Goal: Complete application form: Complete application form

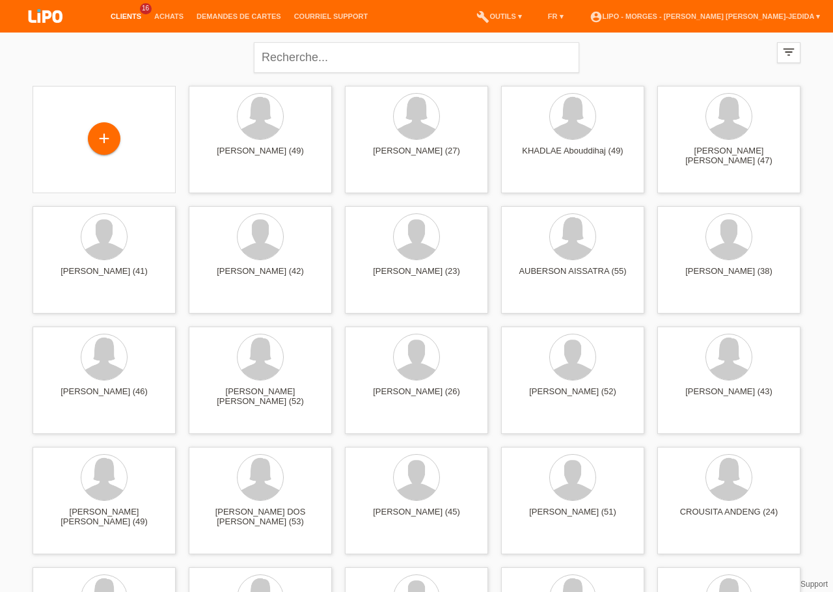
click at [167, 22] on li "Achats" at bounding box center [169, 16] width 42 height 33
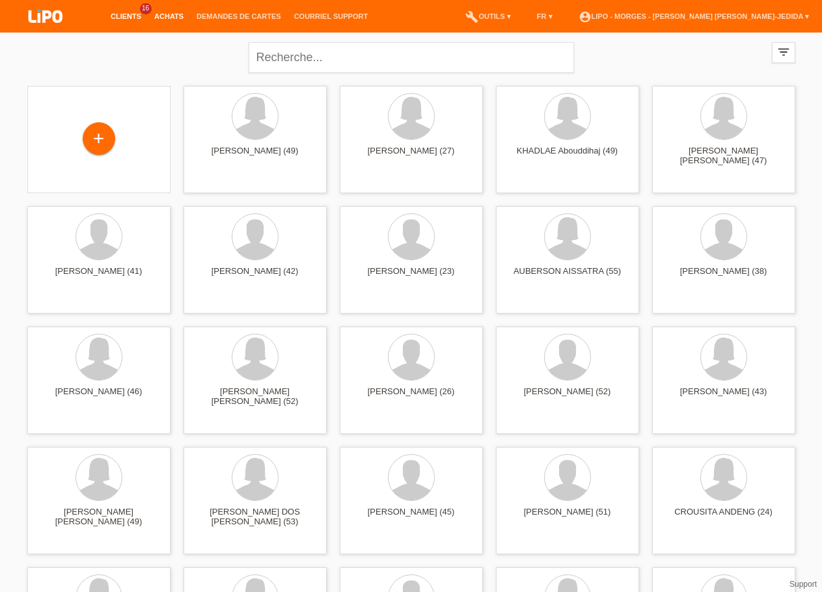
click at [173, 13] on link "Achats" at bounding box center [169, 16] width 42 height 8
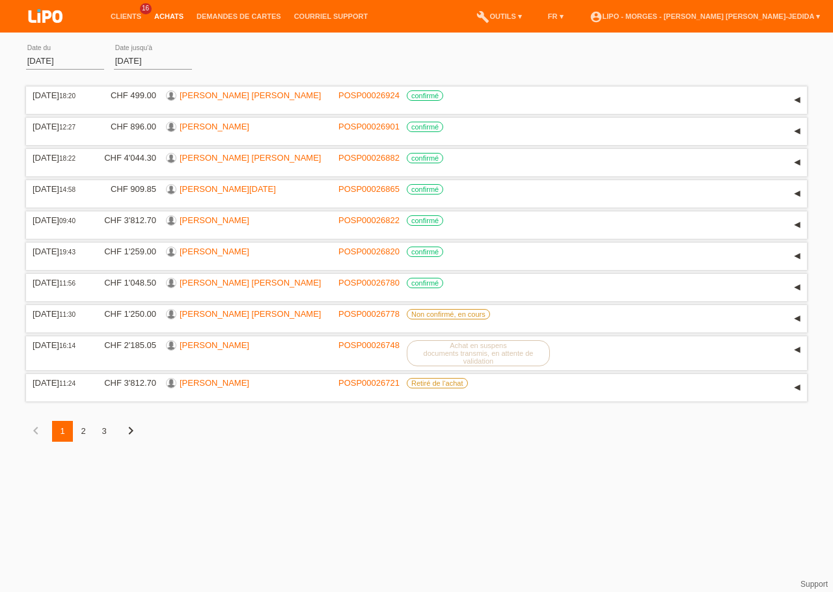
click at [89, 442] on div "2" at bounding box center [83, 431] width 21 height 21
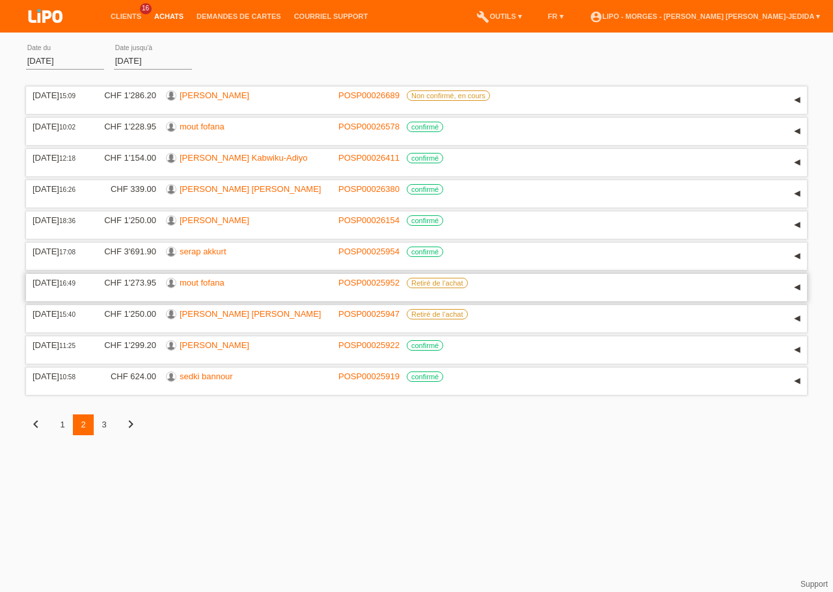
click at [212, 288] on link "mout fofana" at bounding box center [202, 283] width 45 height 10
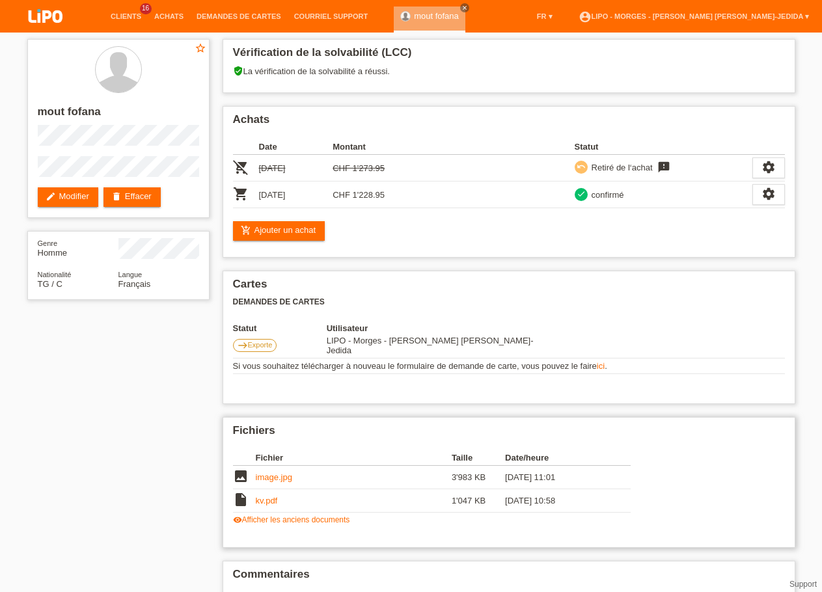
click at [262, 501] on link "kv.pdf" at bounding box center [267, 501] width 22 height 10
click at [167, 20] on link "Achats" at bounding box center [169, 16] width 42 height 8
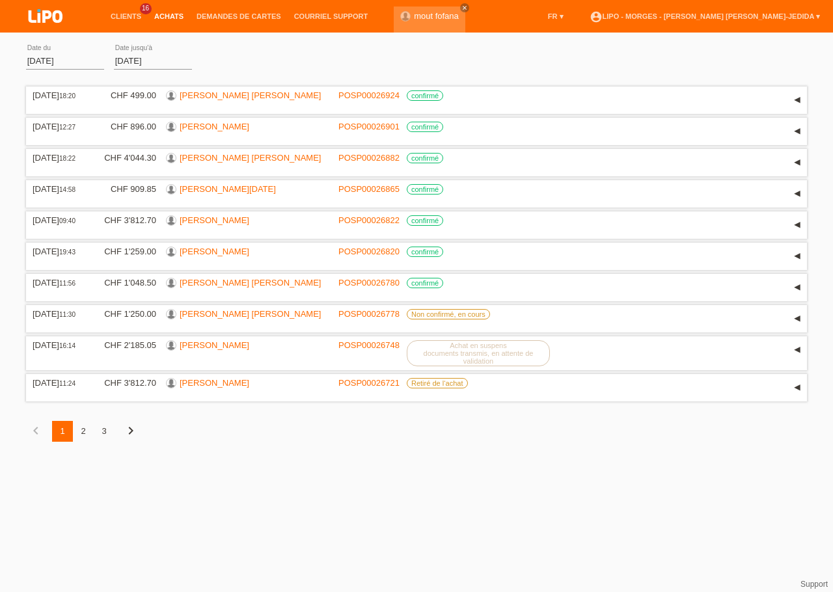
click at [127, 10] on li "Clients 16" at bounding box center [126, 16] width 44 height 33
click at [133, 16] on link "Clients" at bounding box center [126, 16] width 44 height 8
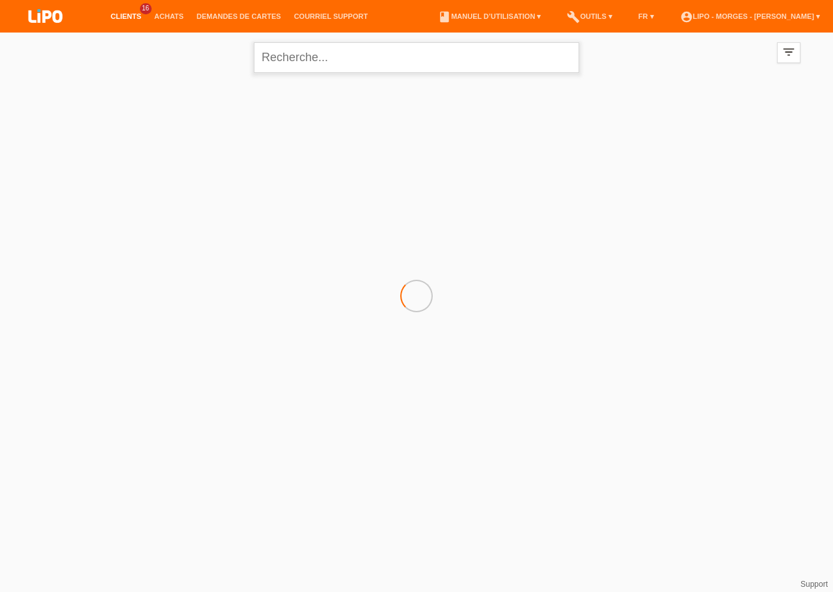
click at [323, 61] on input "text" at bounding box center [416, 57] width 325 height 31
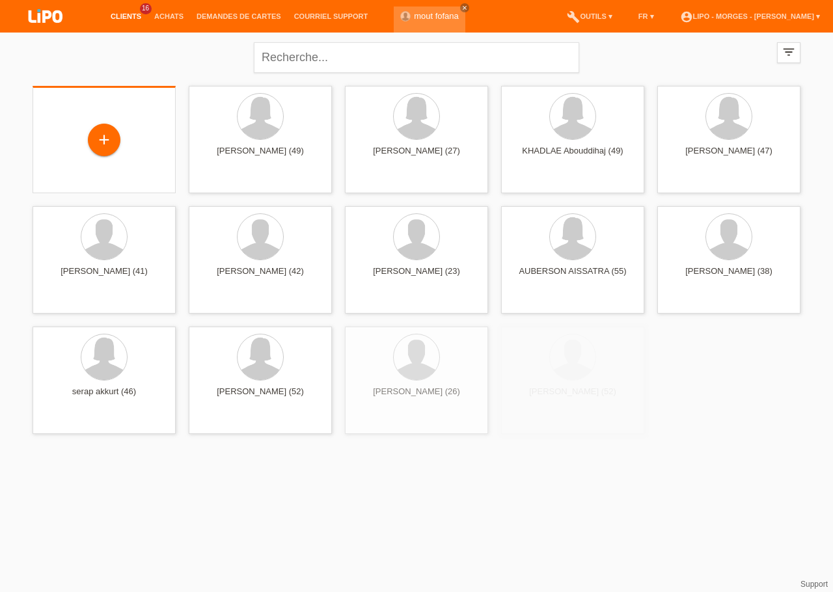
drag, startPoint x: 118, startPoint y: 130, endPoint x: 117, endPoint y: 154, distance: 24.8
click at [117, 130] on div "+" at bounding box center [104, 141] width 122 height 34
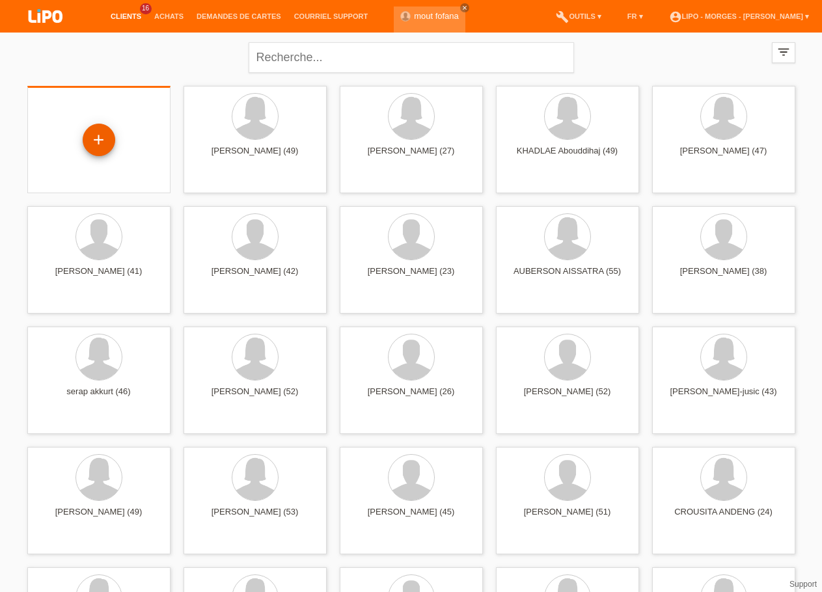
click at [100, 146] on div "+" at bounding box center [99, 140] width 33 height 33
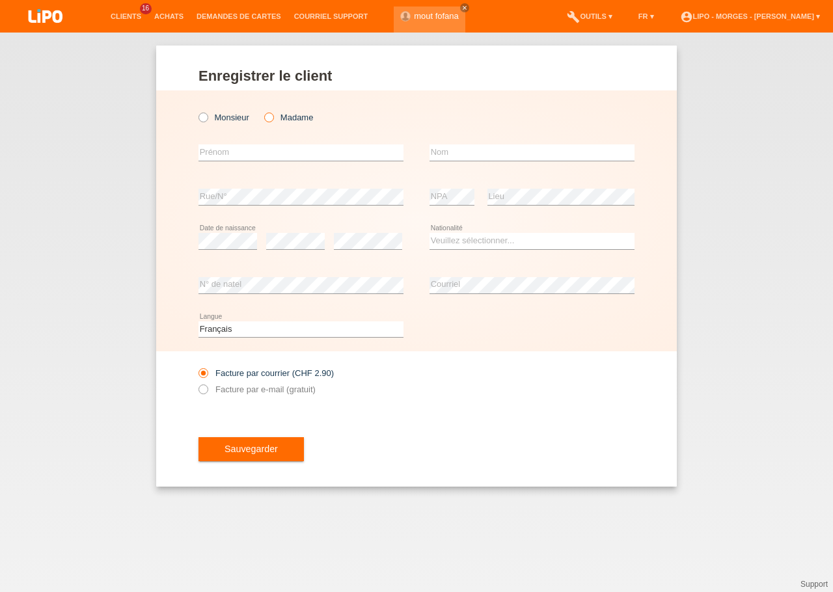
click at [262, 111] on icon at bounding box center [262, 111] width 0 height 0
click at [243, 148] on input "text" at bounding box center [301, 152] width 205 height 16
click at [262, 111] on icon at bounding box center [262, 111] width 0 height 0
click at [268, 118] on input "Madame" at bounding box center [268, 117] width 8 height 8
radio input "true"
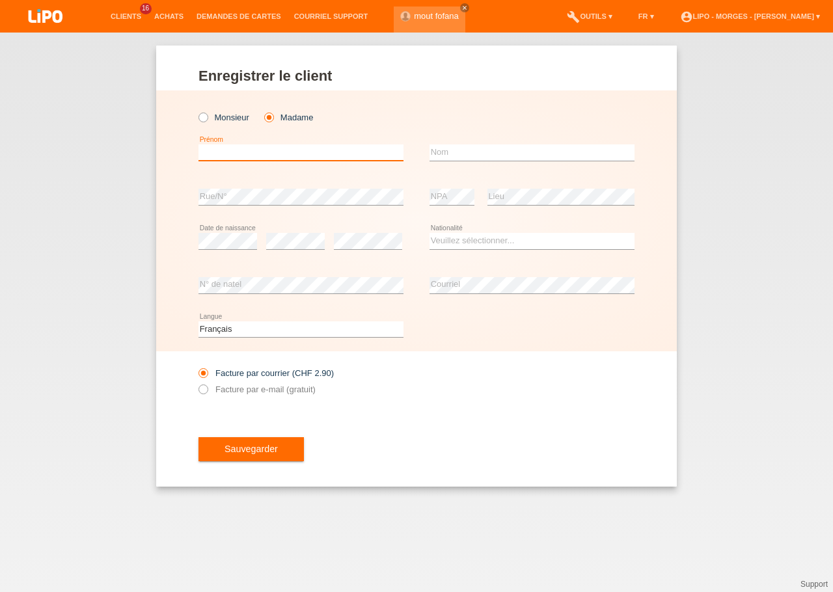
click at [243, 146] on input "text" at bounding box center [301, 152] width 205 height 16
type input "marie"
click at [464, 151] on input "text" at bounding box center [532, 152] width 205 height 16
type input "diouf"
click at [476, 246] on select "Veuillez sélectionner... Suisse Allemagne Autriche Liechtenstein ------------ A…" at bounding box center [532, 241] width 205 height 16
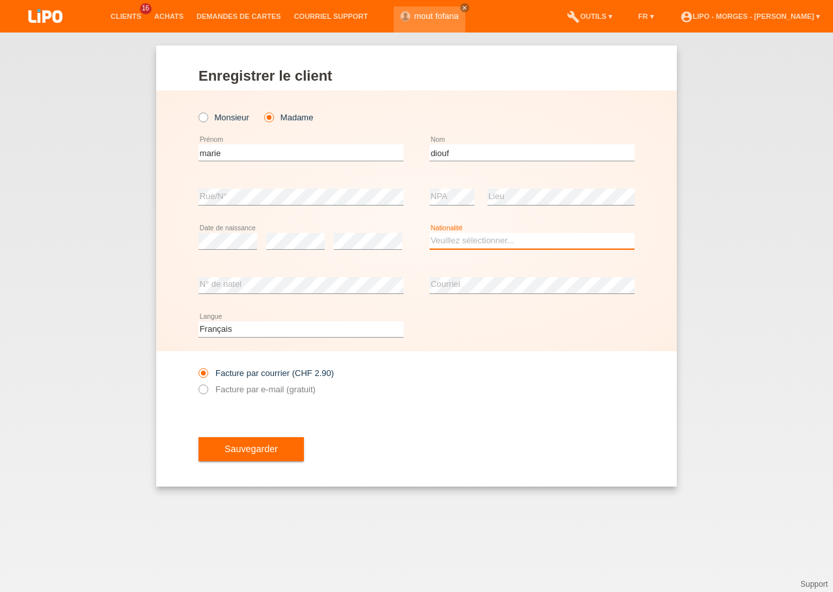
select select "CH"
click at [0, 0] on option "Suisse" at bounding box center [0, 0] width 0 height 0
click at [281, 392] on label "Facture par e-mail (gratuit)" at bounding box center [257, 390] width 117 height 10
click at [207, 392] on input "Facture par e-mail (gratuit)" at bounding box center [203, 393] width 8 height 16
radio input "true"
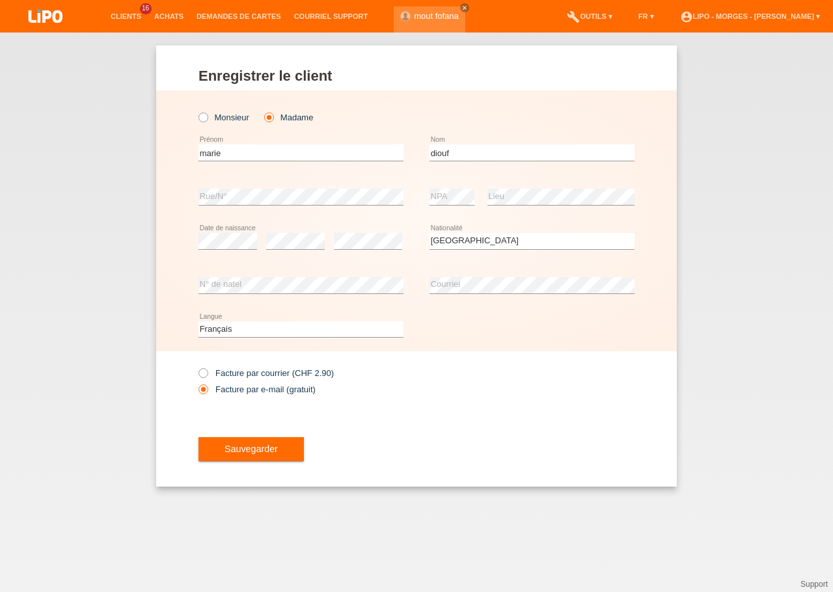
click at [233, 449] on span "Sauvegarder" at bounding box center [251, 449] width 53 height 10
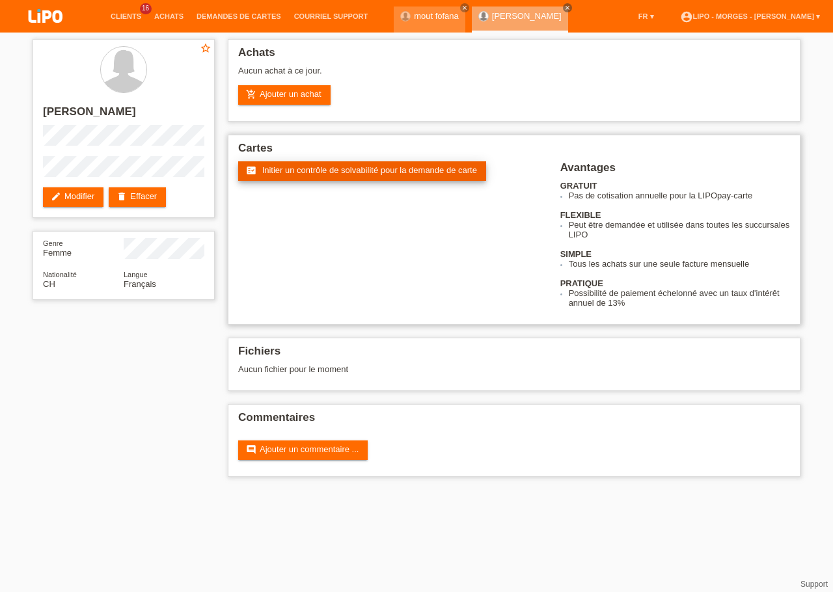
click at [312, 173] on span "Initier un contrôle de solvabilité pour la demande de carte" at bounding box center [369, 170] width 215 height 10
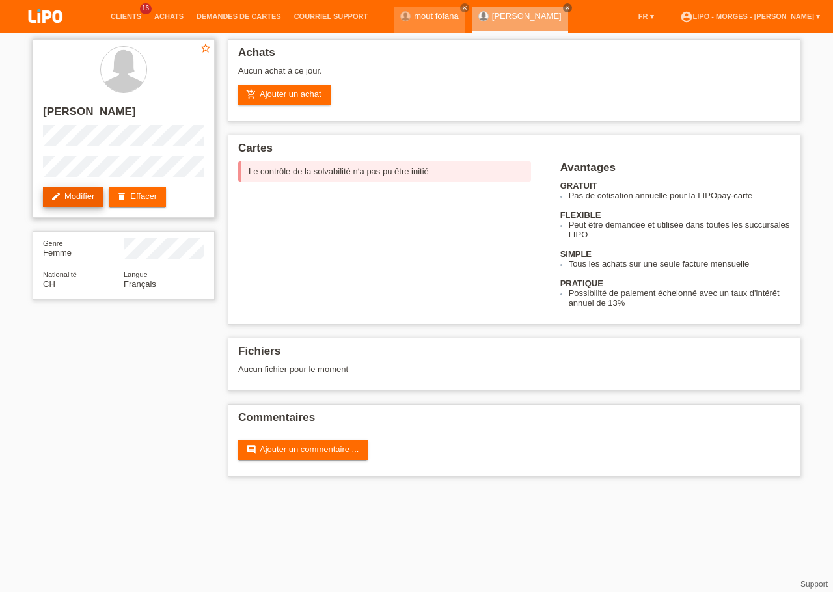
click at [74, 191] on link "edit Modifier" at bounding box center [73, 197] width 61 height 20
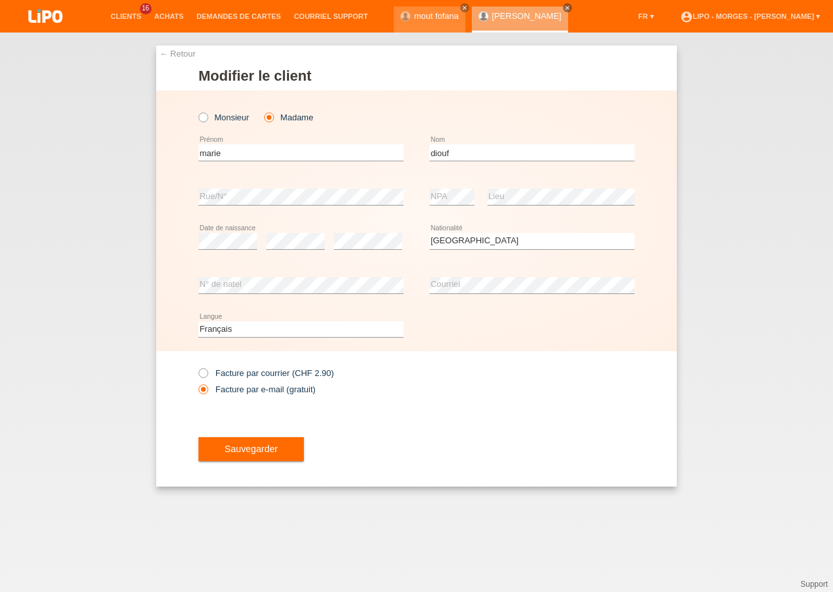
select select "CH"
click at [248, 446] on span "Sauvegarder" at bounding box center [251, 449] width 53 height 10
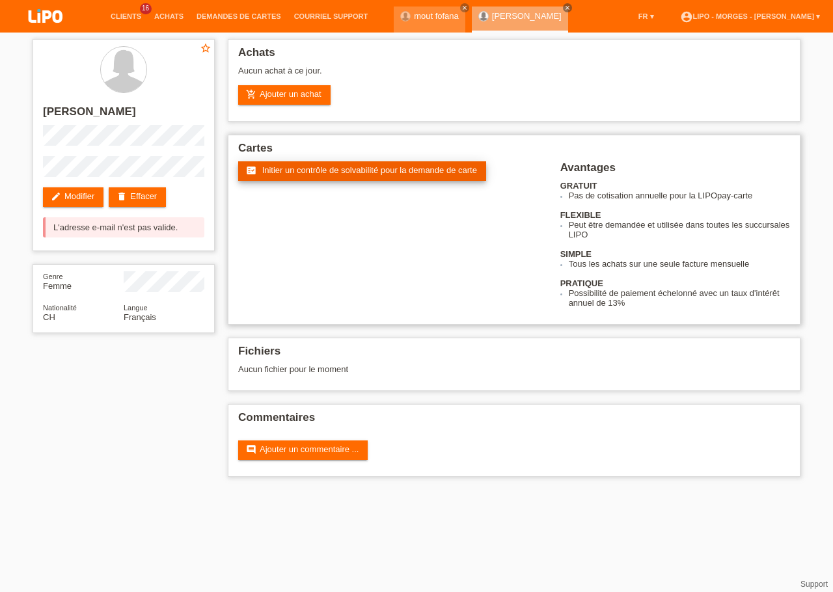
click at [323, 167] on link "fact_check Initier un contrôle de solvabilité pour la demande de carte" at bounding box center [362, 171] width 248 height 20
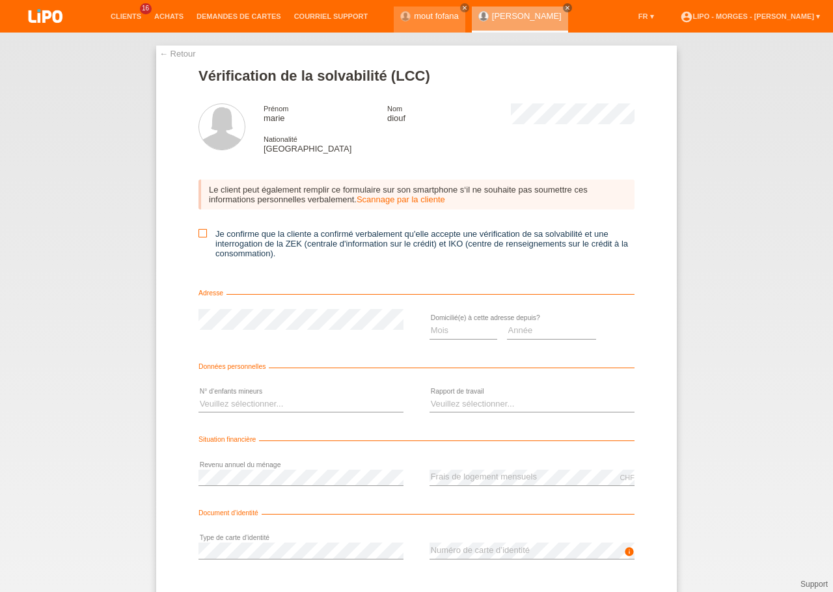
click at [199, 238] on icon at bounding box center [203, 233] width 8 height 8
click at [199, 238] on input "Je confirme que la cliente a confirmé verbalement qu'elle accepte une vérificat…" at bounding box center [203, 233] width 8 height 8
checkbox input "true"
click at [430, 323] on select "Mois 01 02 03 04 05 06 07 08 09 10" at bounding box center [464, 331] width 68 height 16
select select "07"
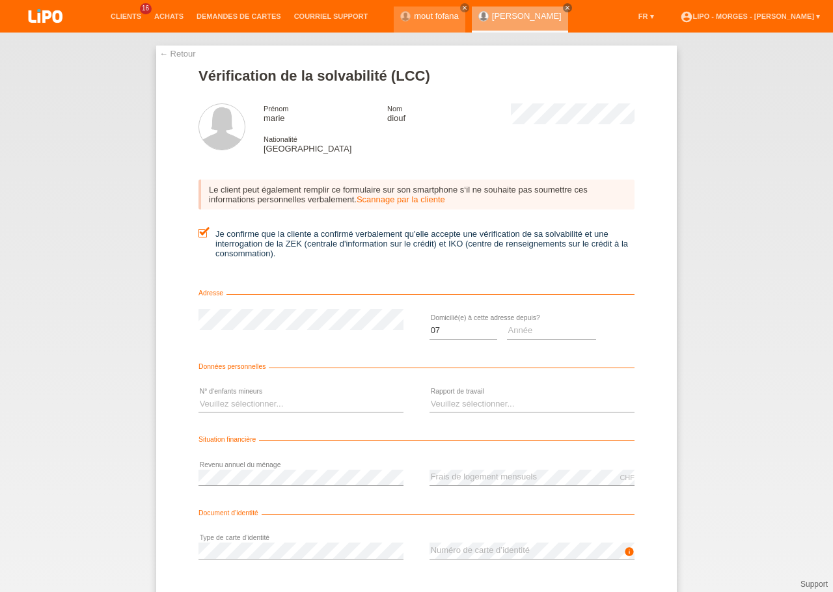
click at [541, 327] on div "Année 2025 2024 2023 2022 2021 2020 2019 2018 2017 2016 2015 2014 2013 2012 201…" at bounding box center [552, 331] width 90 height 44
click at [507, 323] on select "Année 2025 2024 2023 2022 2021 2020 2019 2018 2017 2016 2015 2014 2013 2012 201…" at bounding box center [552, 331] width 90 height 16
click at [0, 0] on option "1999" at bounding box center [0, 0] width 0 height 0
click at [430, 323] on select "Mois 01 02 03 04 05 06 07 08 09 10" at bounding box center [464, 331] width 68 height 16
click at [0, 0] on option "07" at bounding box center [0, 0] width 0 height 0
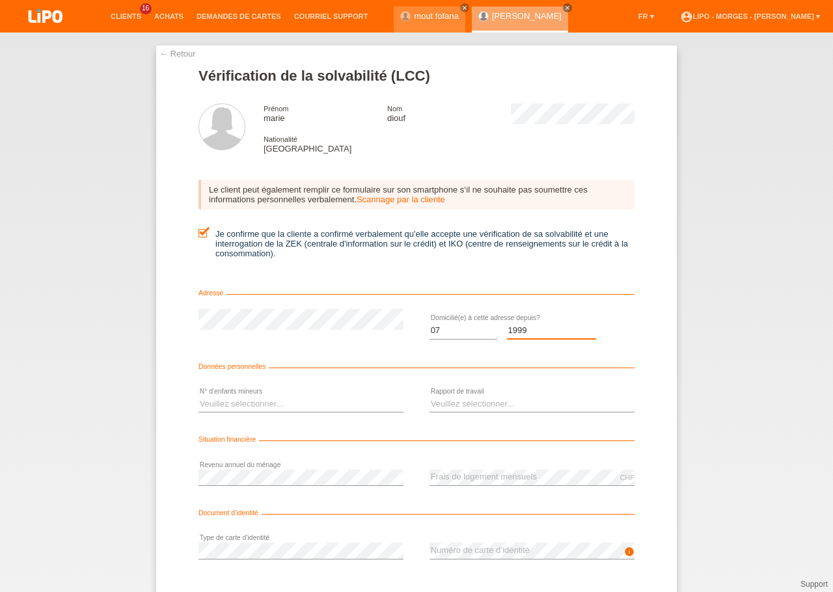
click at [507, 323] on select "Année 2025 2024 2023 2022 2021 2020 2019 2018 2017 2016 2015 2014 2013 2012 201…" at bounding box center [552, 331] width 90 height 16
select select "2024"
select select "10"
click at [0, 0] on option "10" at bounding box center [0, 0] width 0 height 0
click at [199, 396] on select "Veuillez sélectionner... 0 1 2 3 4 5 6 7 8 9" at bounding box center [301, 404] width 205 height 16
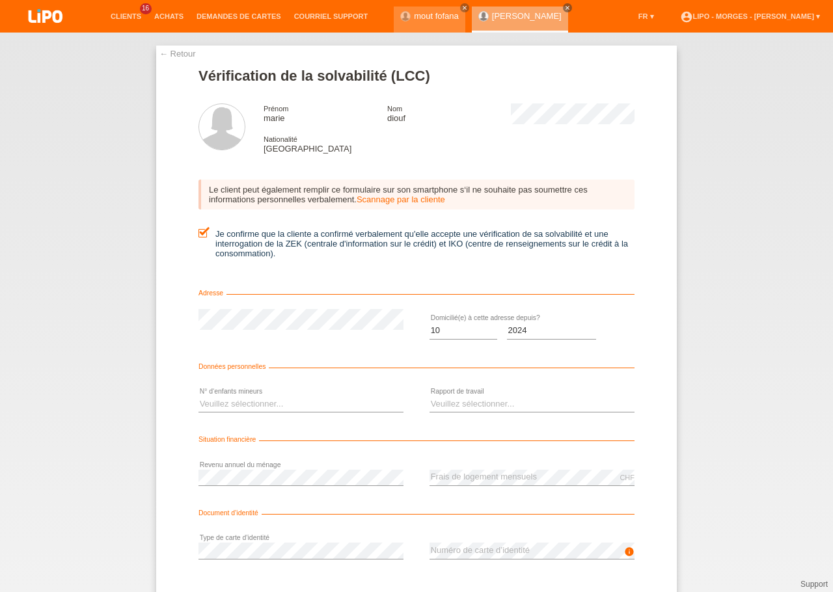
click at [189, 412] on div "← Retour Vérification de la solvabilité (LCC) Prénom marie Nom diouf Nationalit…" at bounding box center [416, 347] width 521 height 603
click at [199, 396] on select "Veuillez sélectionner... 0 1 2 3 4 5 6 7 8 9" at bounding box center [301, 404] width 205 height 16
click at [430, 396] on select "Veuillez sélectionner... A durée indéterminée A durée déterminée Apprenti/étudi…" at bounding box center [532, 404] width 205 height 16
select select "UNLIMITED"
click at [0, 0] on option "A durée indéterminée" at bounding box center [0, 0] width 0 height 0
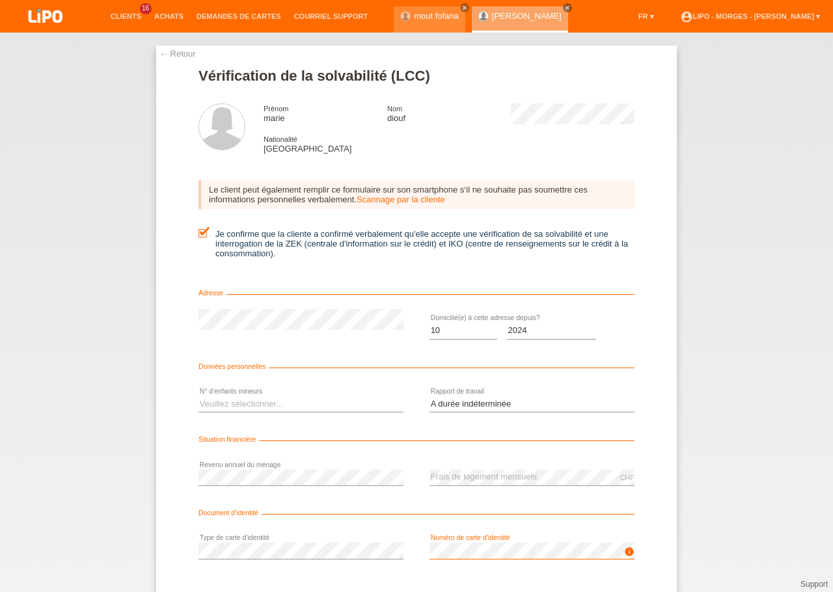
scroll to position [76, 0]
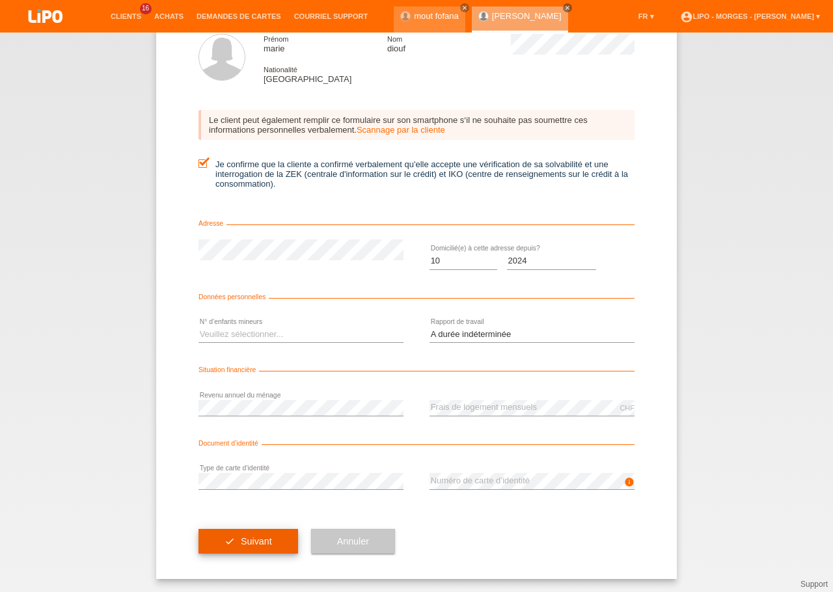
click at [264, 545] on span "Suivant" at bounding box center [256, 541] width 31 height 10
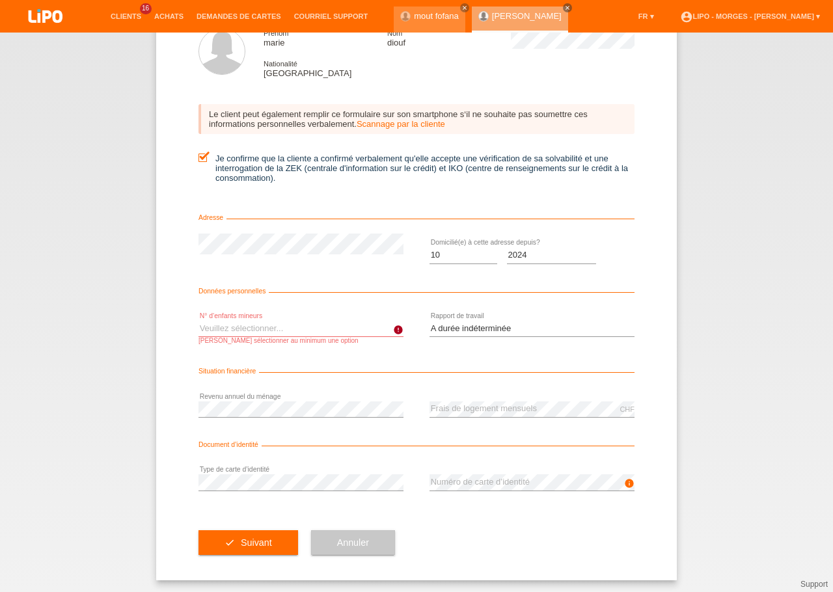
click at [238, 321] on div "Veuillez sélectionner... 0 1 2 3 4 5 6 7 8 9 error N° d‘enfants mineurs" at bounding box center [301, 332] width 205 height 51
click at [199, 321] on select "Veuillez sélectionner... 0 1 2 3 4 5 6 7 8 9" at bounding box center [301, 329] width 205 height 16
select select "0"
click at [0, 0] on option "0" at bounding box center [0, 0] width 0 height 0
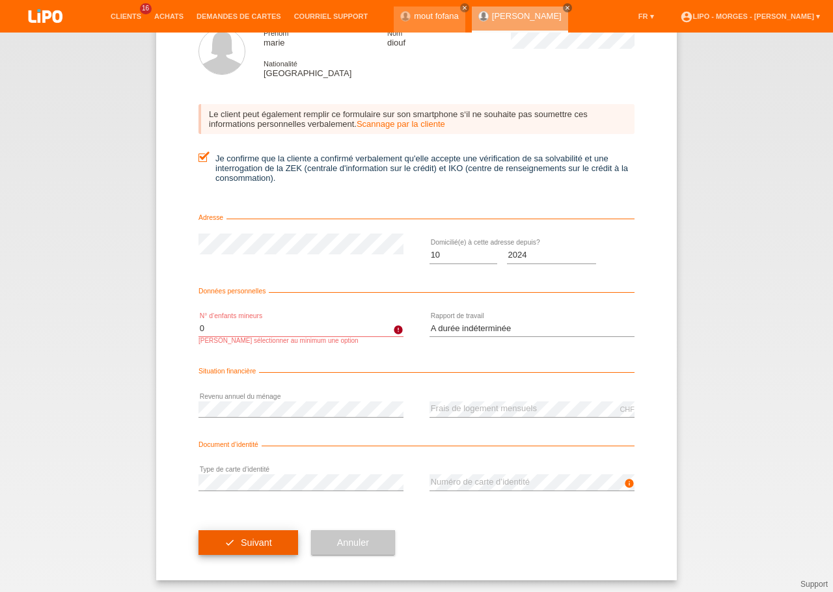
click at [240, 555] on button "check Suivant" at bounding box center [249, 542] width 100 height 25
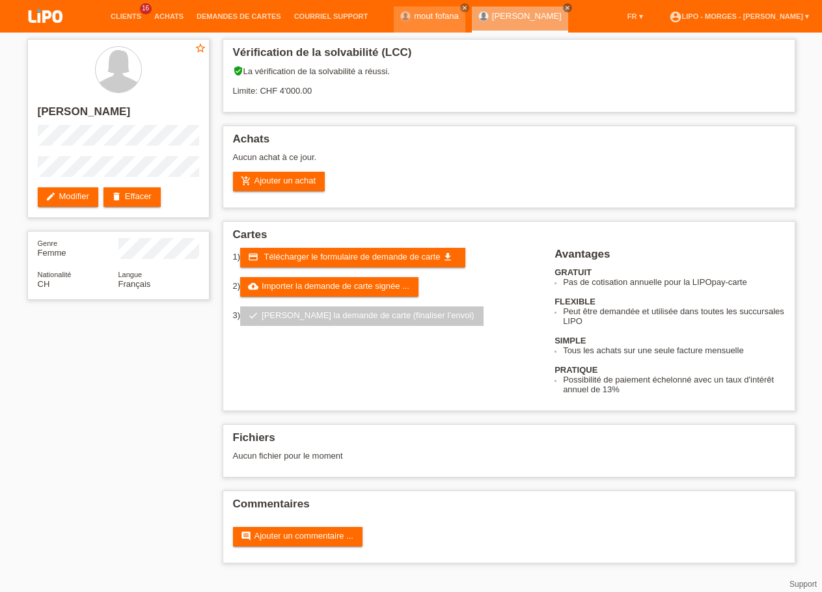
click at [117, 413] on div "star_border [PERSON_NAME] edit Modifier delete Effacer Genre Femme Nationalité …" at bounding box center [411, 305] width 781 height 544
click at [288, 290] on link "cloud_upload Importer la demande de carte signée ..." at bounding box center [329, 287] width 178 height 20
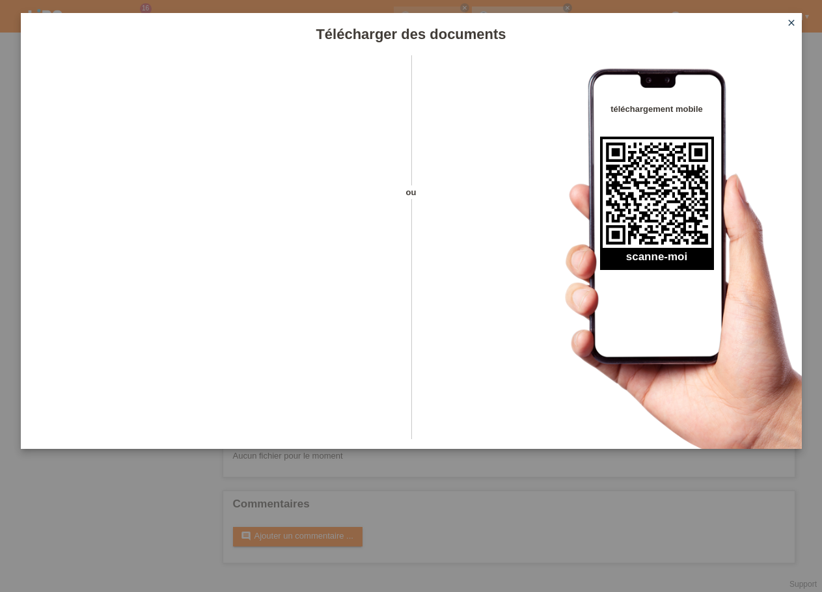
click at [793, 27] on icon "close" at bounding box center [791, 23] width 10 height 10
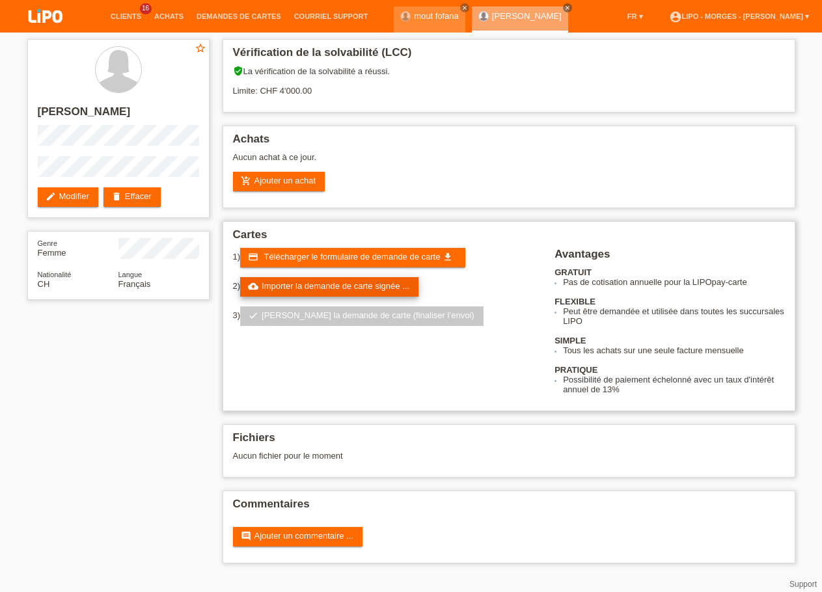
click at [374, 288] on link "cloud_upload Importer la demande de carte signée ..." at bounding box center [329, 287] width 178 height 20
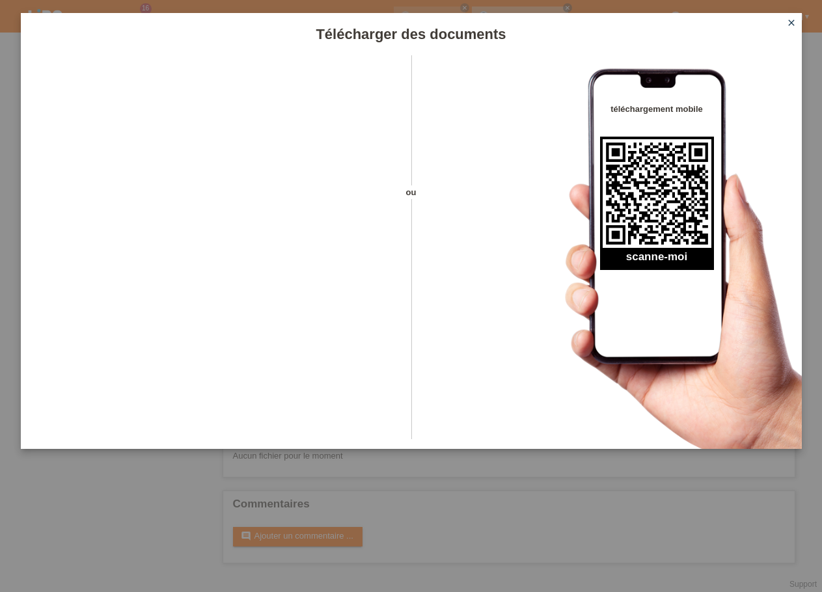
click at [791, 21] on icon "close" at bounding box center [791, 23] width 10 height 10
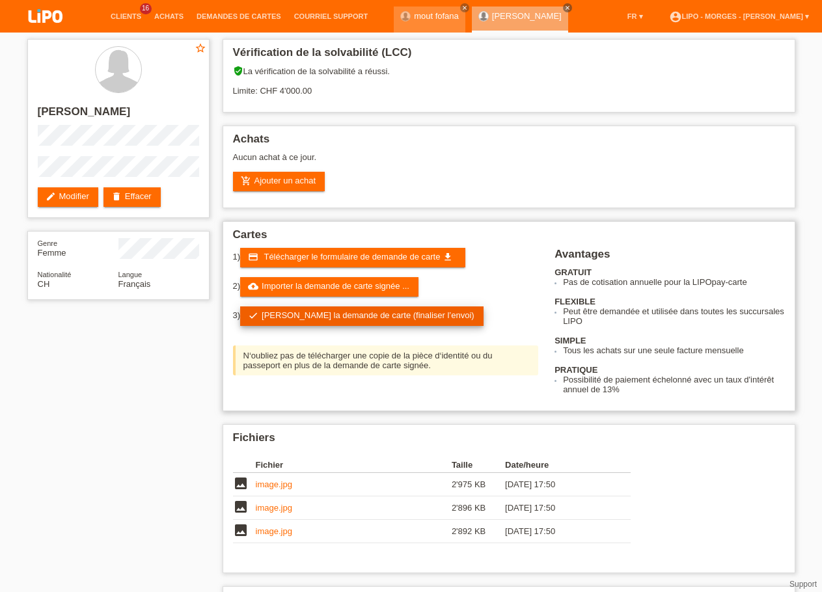
click at [402, 323] on link "check Soumettre la demande de carte (finaliser l’envoi)" at bounding box center [361, 317] width 243 height 20
